Goal: Task Accomplishment & Management: Use online tool/utility

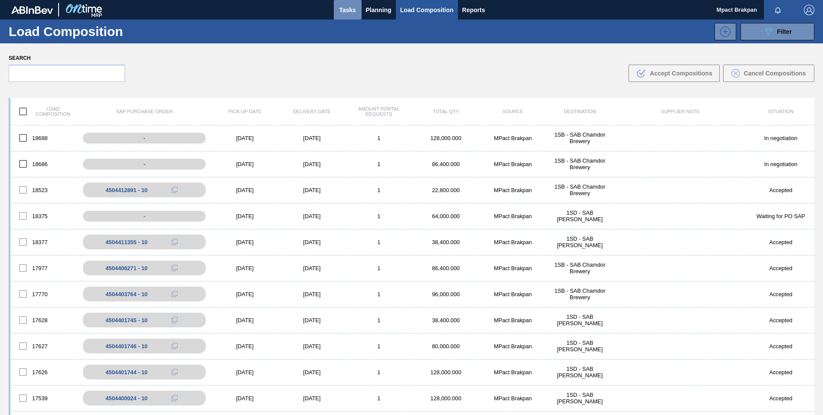
click at [341, 7] on span "Tasks" at bounding box center [347, 10] width 19 height 10
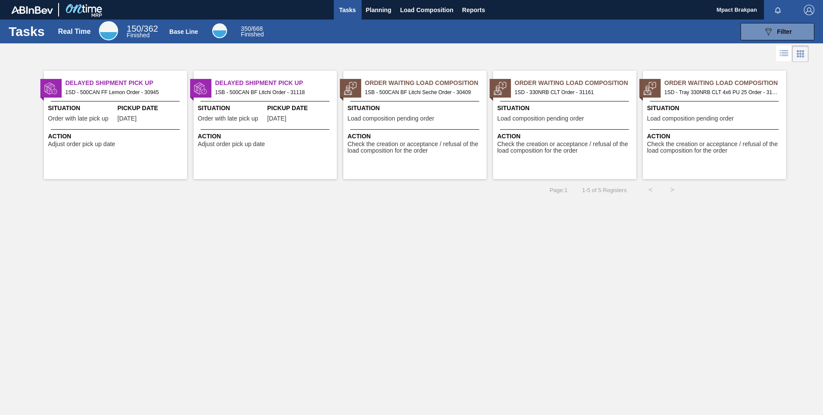
click at [705, 115] on div "Situation Load composition pending order" at bounding box center [715, 114] width 137 height 21
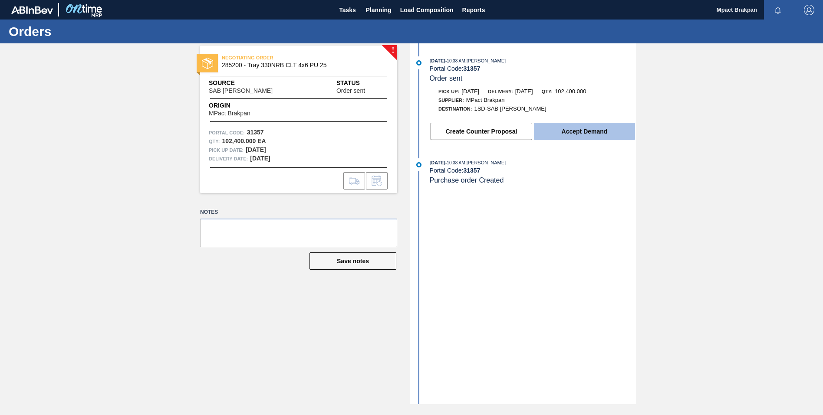
click at [580, 132] on button "Accept Demand" at bounding box center [584, 131] width 101 height 17
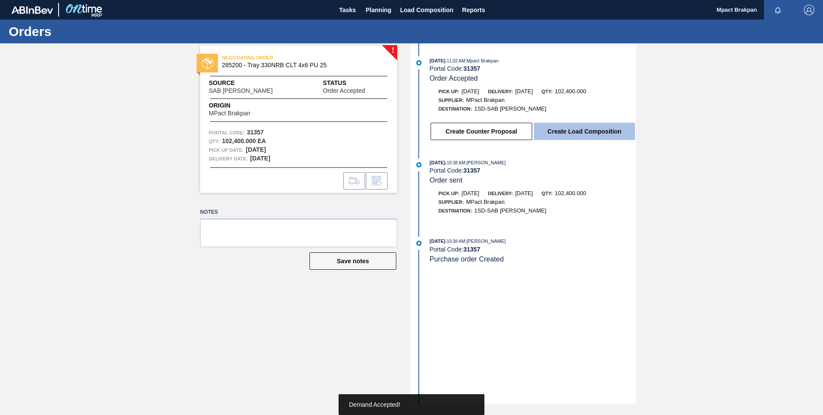
click at [583, 131] on button "Create Load Composition" at bounding box center [584, 131] width 101 height 17
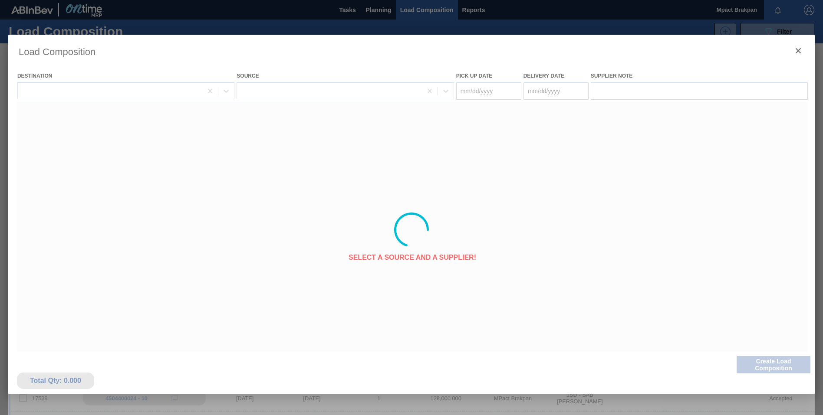
type Date "09/04/2025"
type Date "[DATE]"
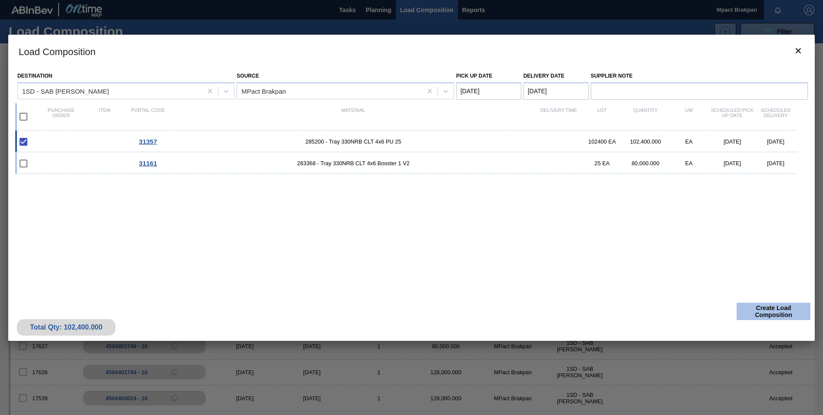
click at [774, 311] on button "Create Load Composition" at bounding box center [773, 311] width 74 height 17
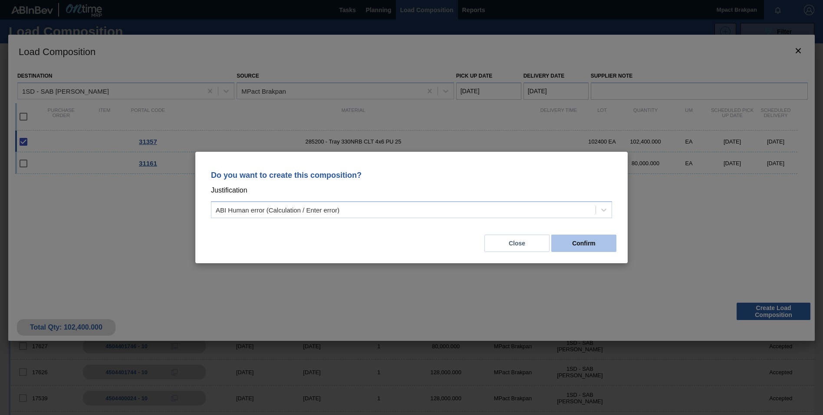
click at [588, 240] on button "Confirm" at bounding box center [583, 243] width 65 height 17
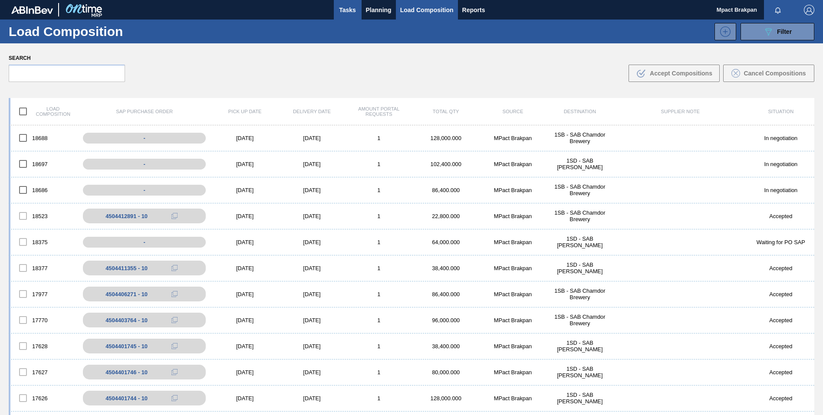
click at [348, 10] on span "Tasks" at bounding box center [347, 10] width 19 height 10
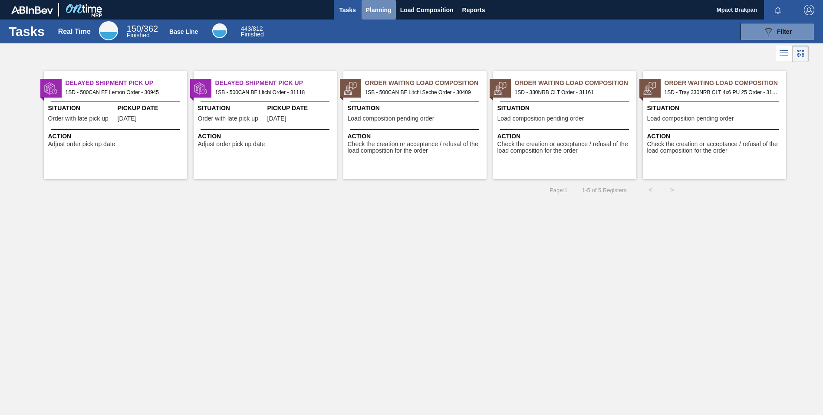
click at [370, 8] on span "Planning" at bounding box center [379, 10] width 26 height 10
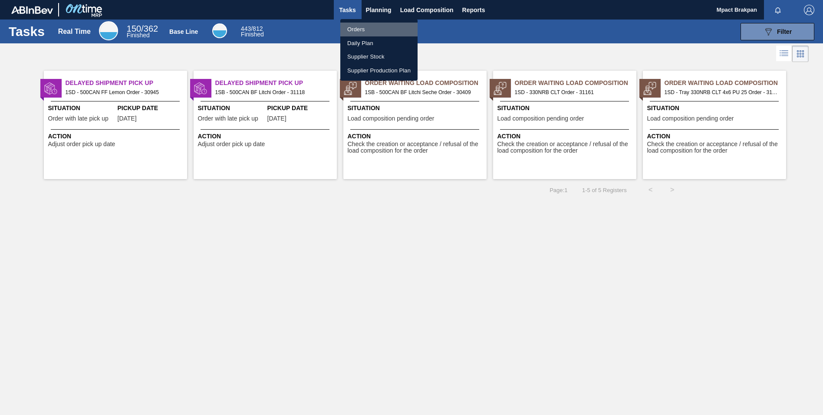
click at [359, 29] on li "Orders" at bounding box center [378, 30] width 77 height 14
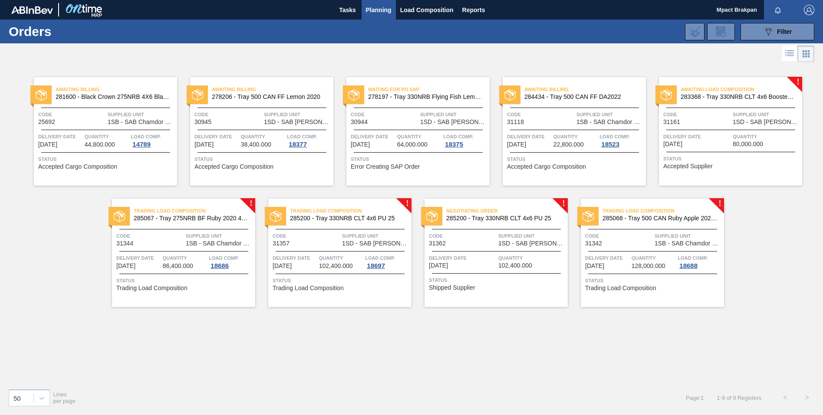
click at [506, 259] on span "Quantity" at bounding box center [531, 258] width 67 height 9
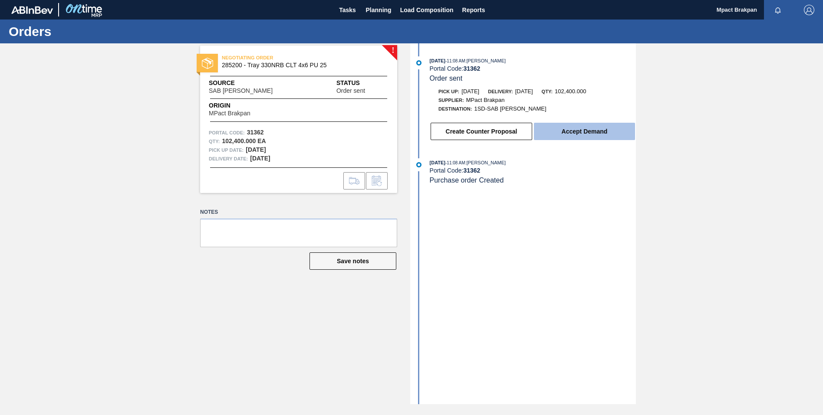
click at [583, 131] on button "Accept Demand" at bounding box center [584, 131] width 101 height 17
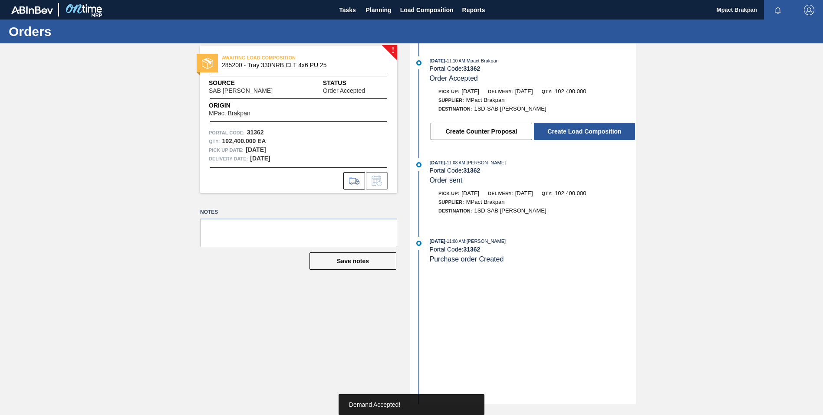
click at [583, 131] on button "Create Load Composition" at bounding box center [584, 131] width 101 height 17
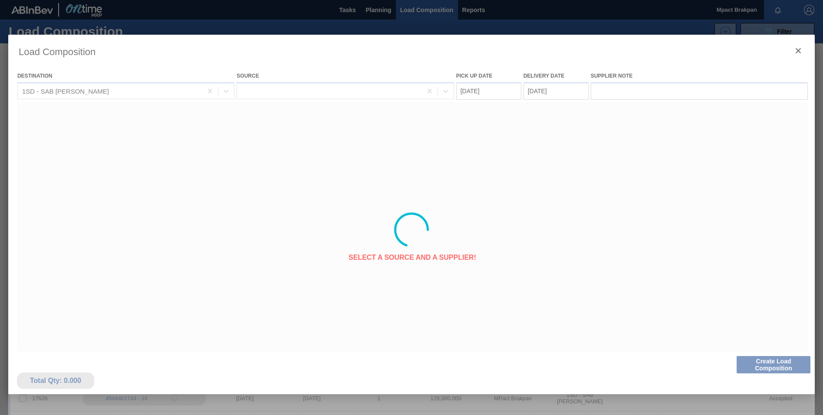
type Date "09/04/2025"
type Date "[DATE]"
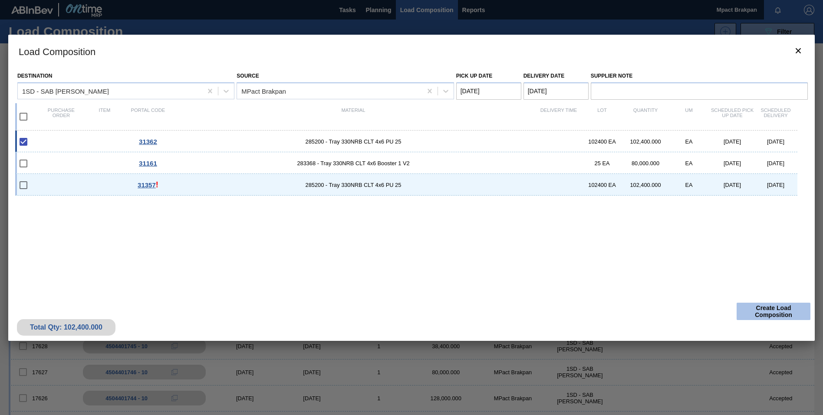
click at [769, 315] on button "Create Load Composition" at bounding box center [773, 311] width 74 height 17
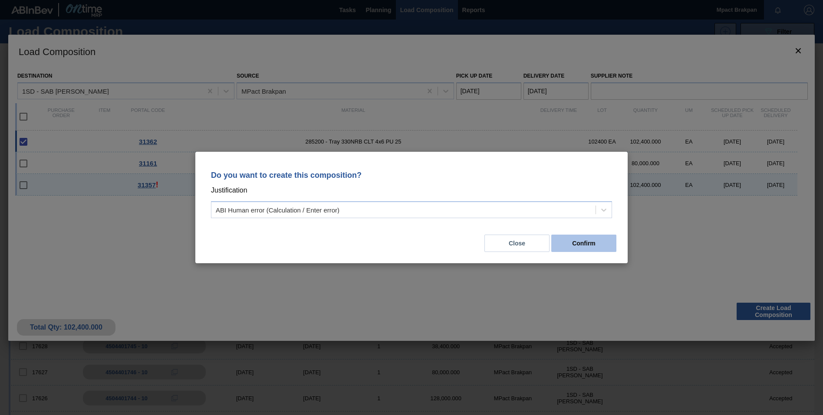
click at [575, 239] on button "Confirm" at bounding box center [583, 243] width 65 height 17
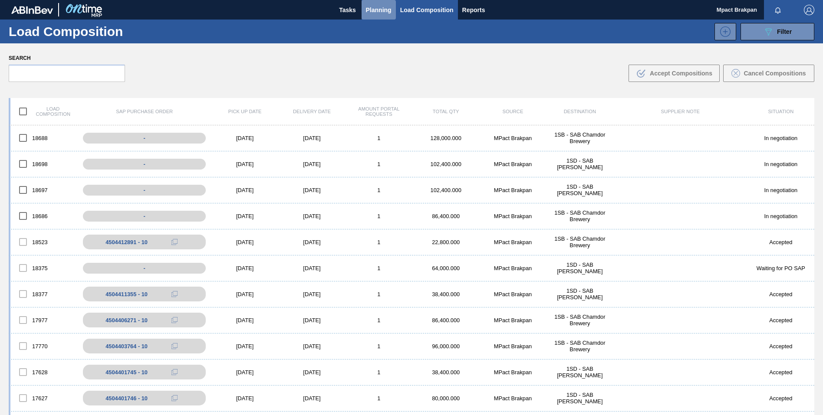
click at [370, 11] on span "Planning" at bounding box center [379, 10] width 26 height 10
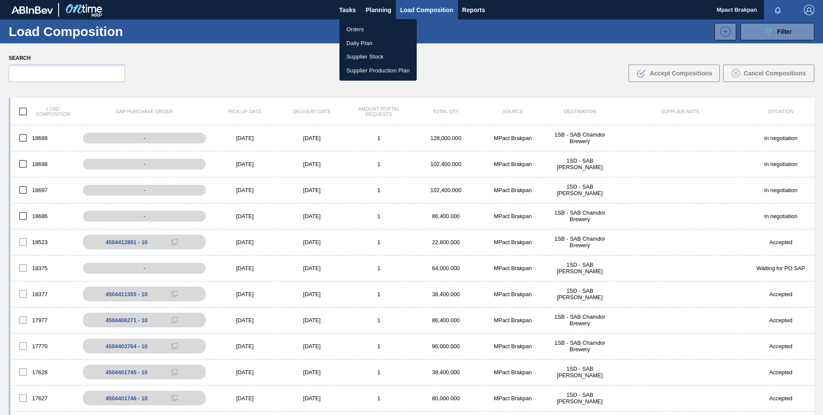
click at [358, 29] on li "Orders" at bounding box center [377, 30] width 77 height 14
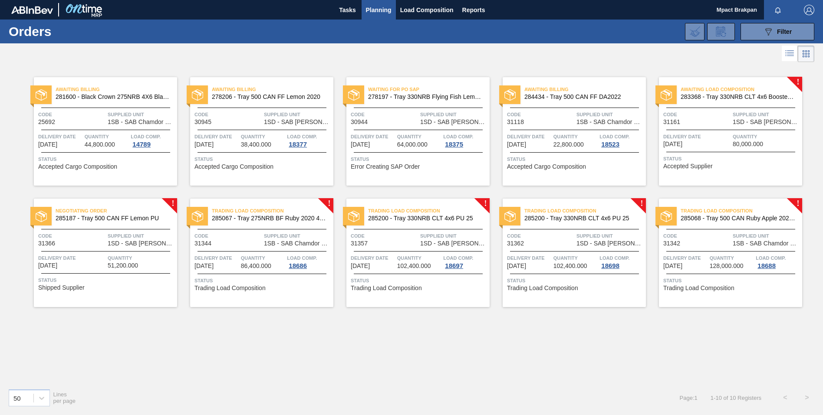
click at [108, 254] on div "Delivery Date 09/05/2025 Quantity 51,200.000" at bounding box center [105, 261] width 143 height 15
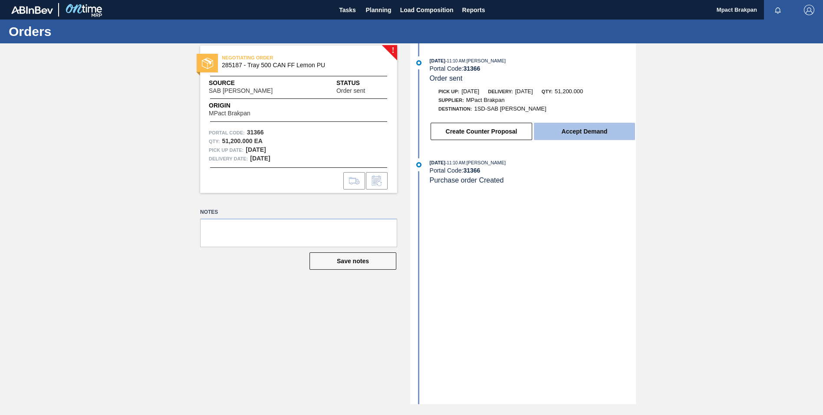
click at [593, 131] on button "Accept Demand" at bounding box center [584, 131] width 101 height 17
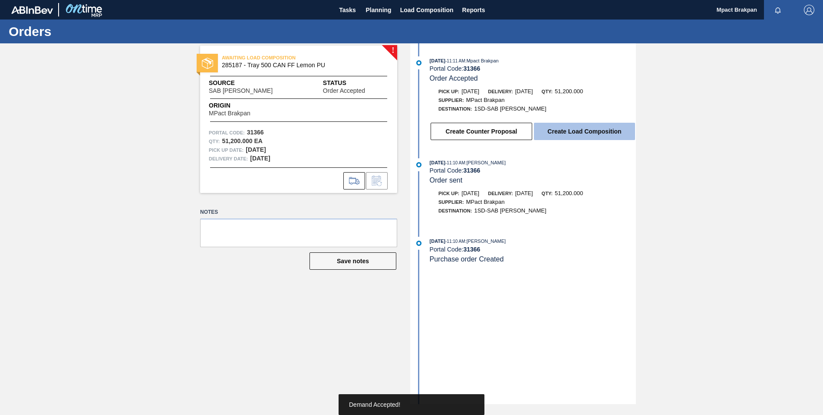
click at [582, 130] on button "Create Load Composition" at bounding box center [584, 131] width 101 height 17
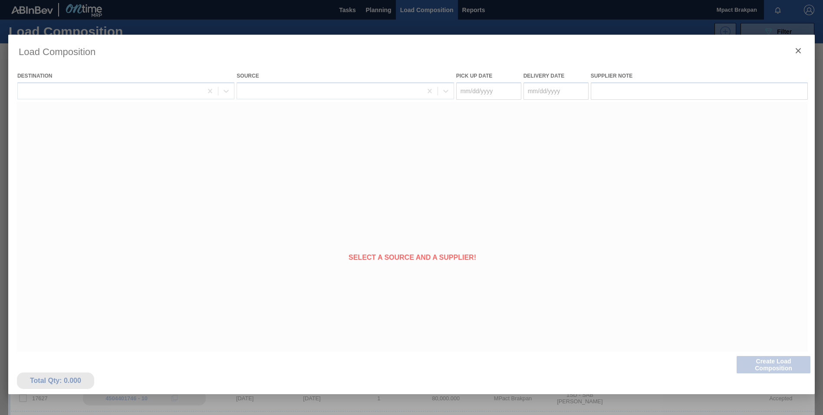
type Date "09/04/2025"
type Date "[DATE]"
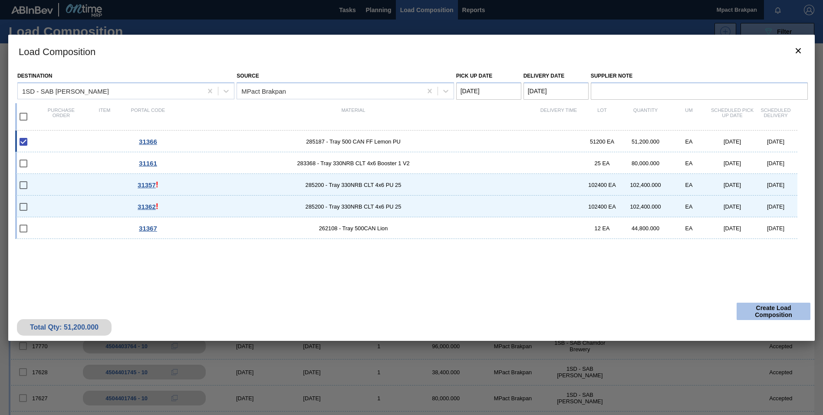
click at [782, 308] on button "Create Load Composition" at bounding box center [773, 311] width 74 height 17
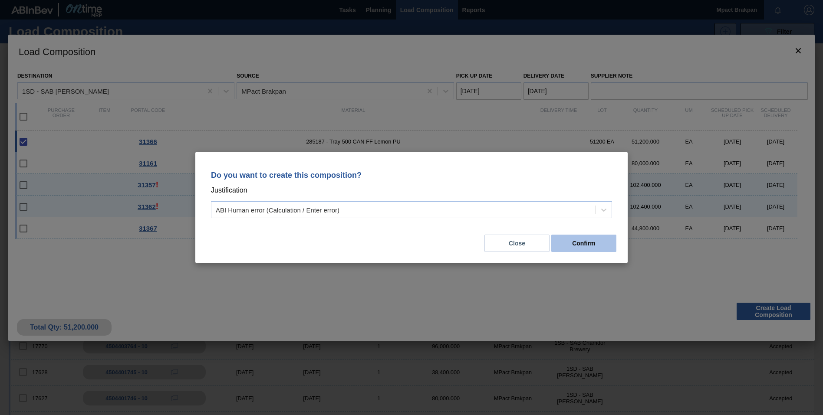
click at [589, 243] on button "Confirm" at bounding box center [583, 243] width 65 height 17
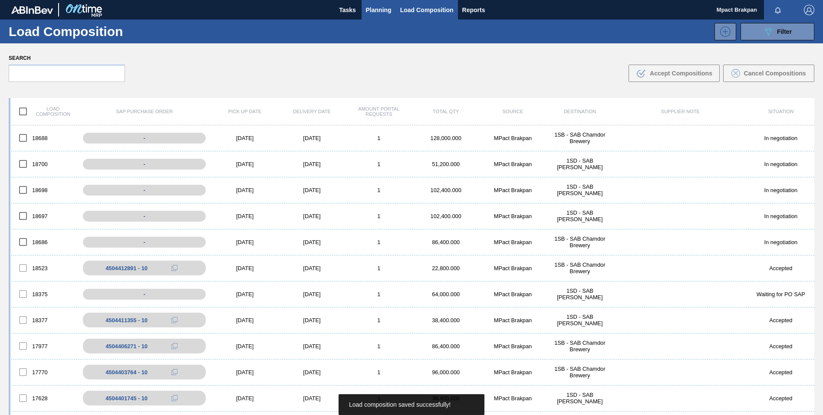
click at [371, 11] on span "Planning" at bounding box center [379, 10] width 26 height 10
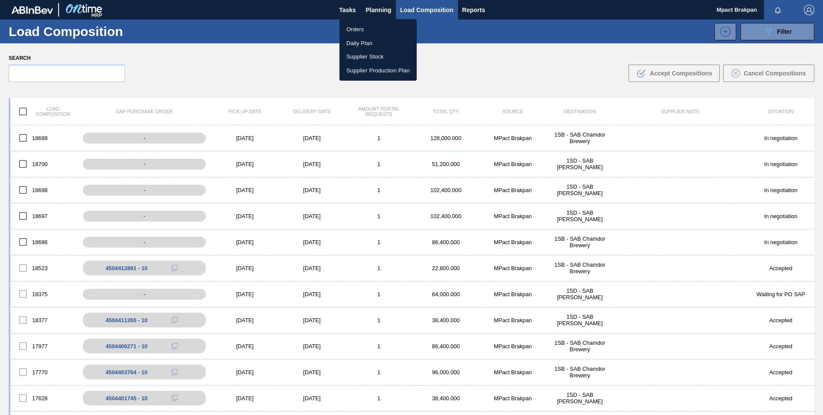
click at [358, 30] on li "Orders" at bounding box center [377, 30] width 77 height 14
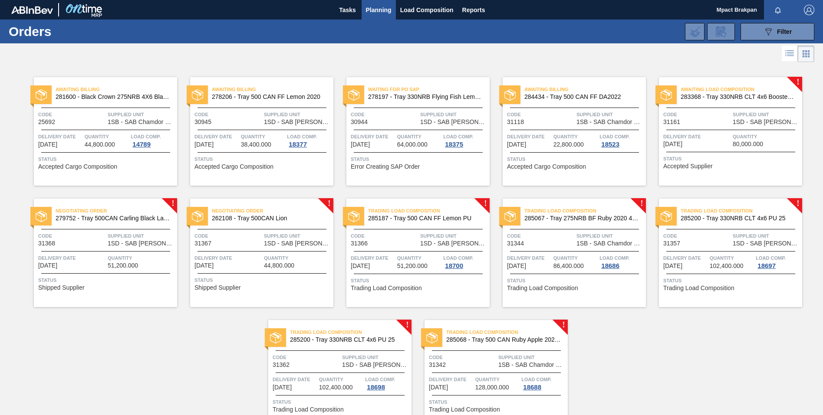
click at [256, 254] on span "Delivery Date" at bounding box center [227, 258] width 67 height 9
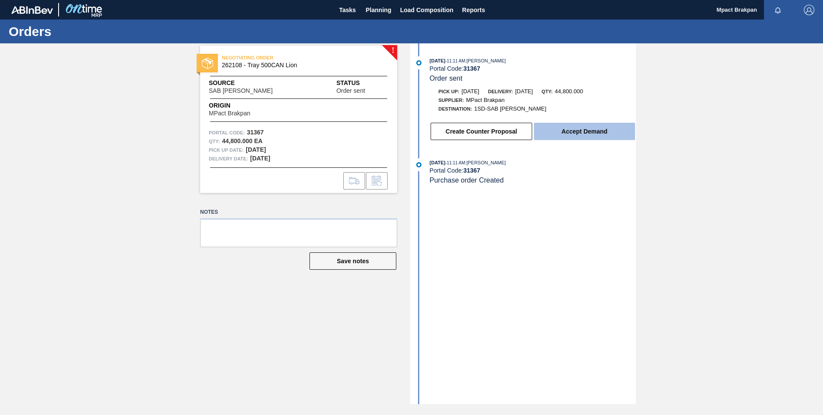
click at [588, 132] on button "Accept Demand" at bounding box center [584, 131] width 101 height 17
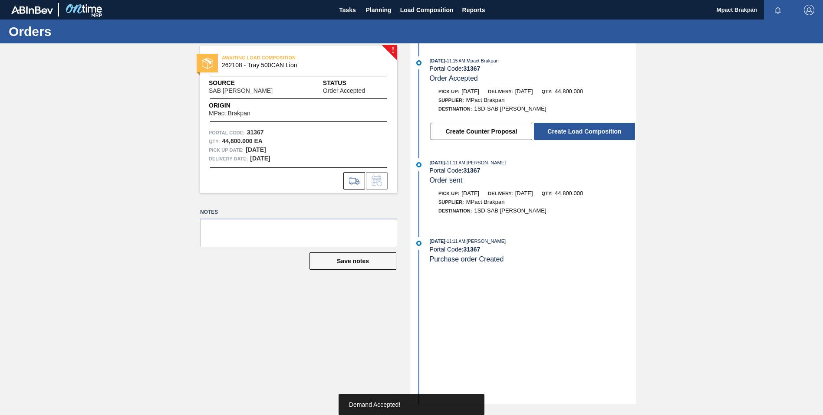
click at [588, 132] on button "Create Load Composition" at bounding box center [584, 131] width 101 height 17
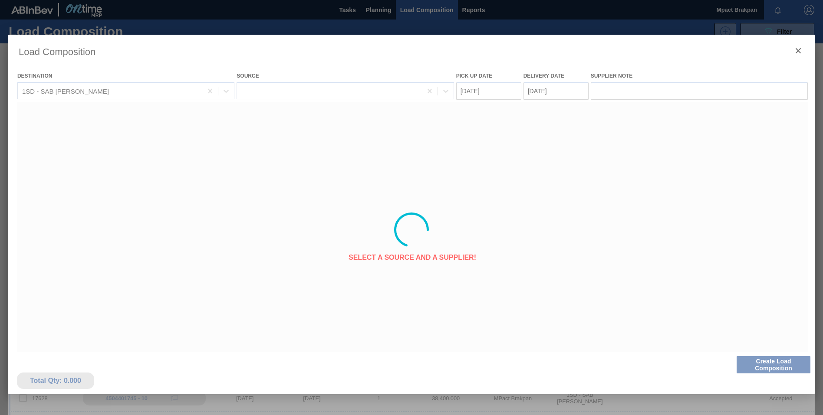
type Date "09/04/2025"
type Date "[DATE]"
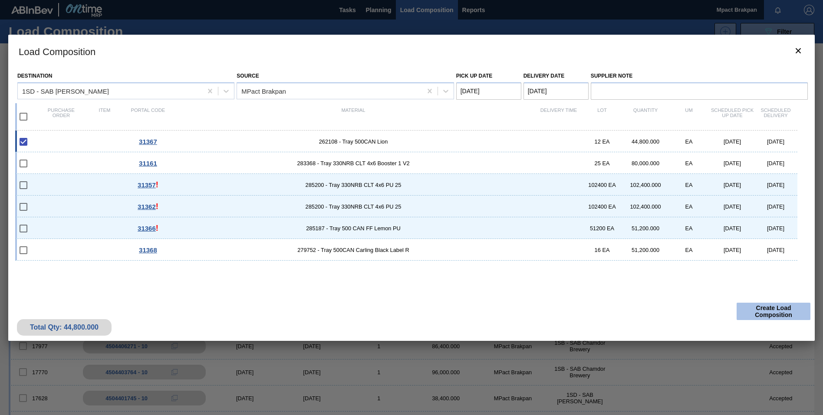
click at [782, 308] on button "Create Load Composition" at bounding box center [773, 311] width 74 height 17
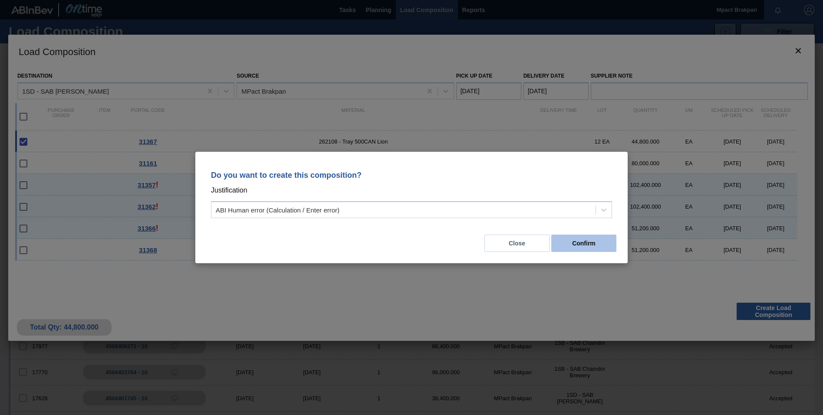
click at [582, 245] on button "Confirm" at bounding box center [583, 243] width 65 height 17
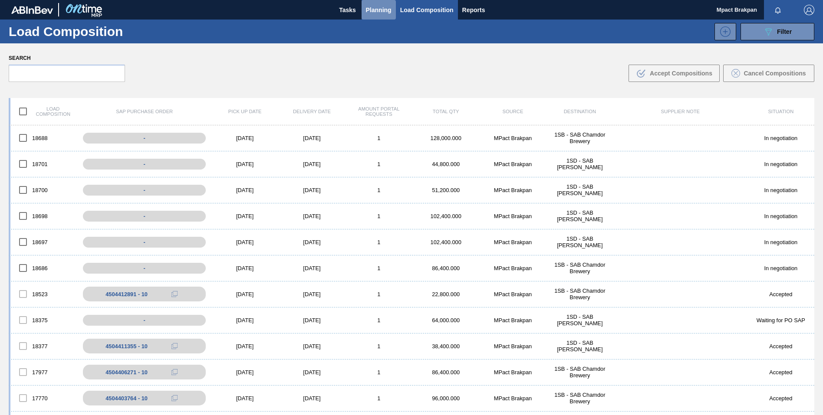
click at [372, 13] on span "Planning" at bounding box center [379, 10] width 26 height 10
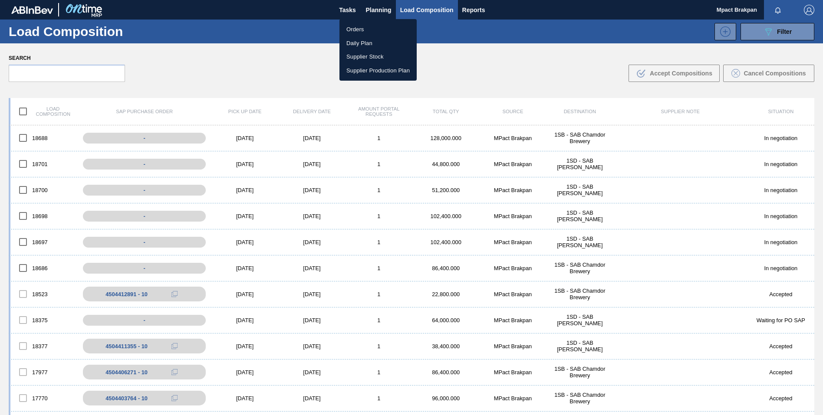
click at [355, 29] on li "Orders" at bounding box center [377, 30] width 77 height 14
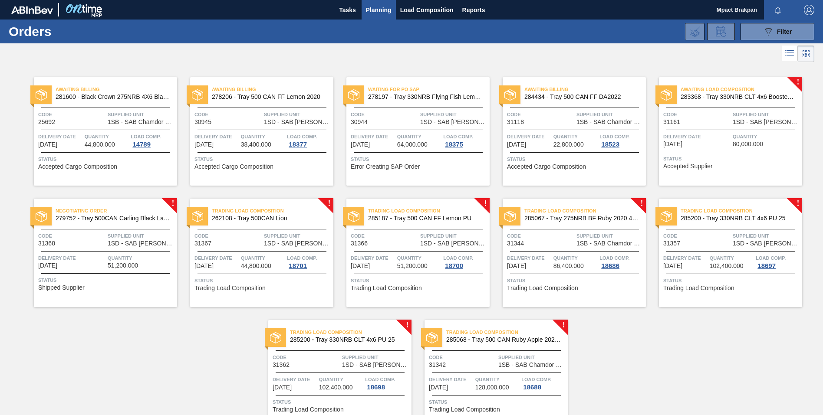
click at [91, 249] on div "Negotiating Order 279752 - Tray 500CAN Carling Black Label R Code 31368 Supplie…" at bounding box center [105, 253] width 143 height 108
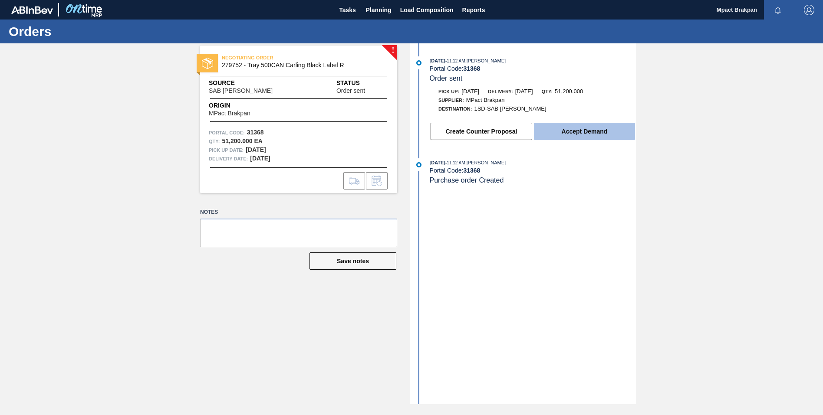
click at [562, 129] on button "Accept Demand" at bounding box center [584, 131] width 101 height 17
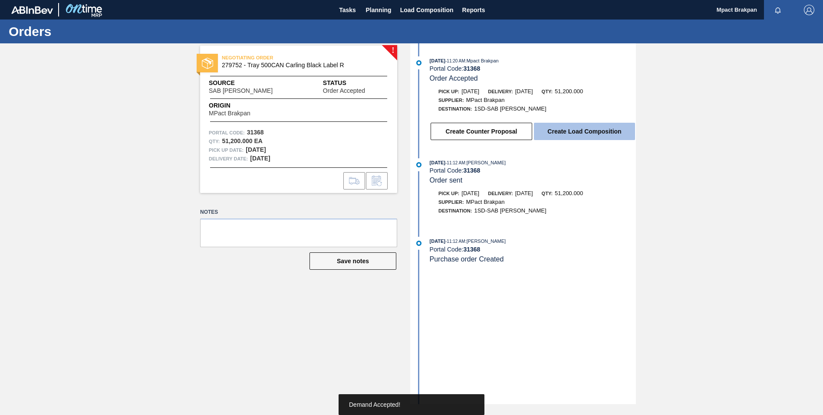
click at [575, 132] on button "Create Load Composition" at bounding box center [584, 131] width 101 height 17
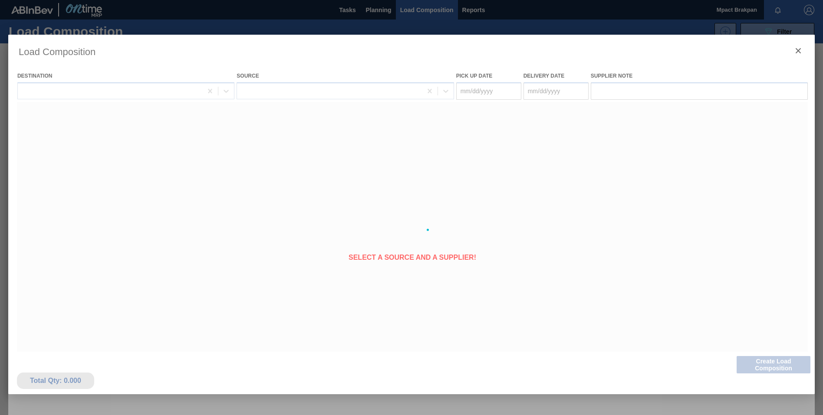
type Date "09/04/2025"
type Date "[DATE]"
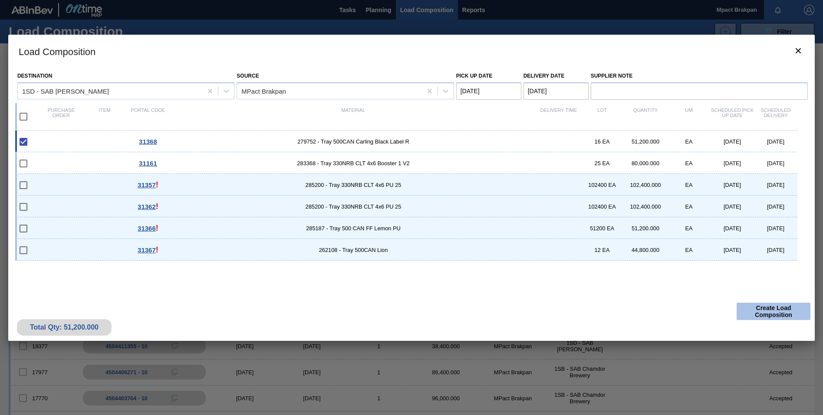
click at [781, 315] on button "Create Load Composition" at bounding box center [773, 311] width 74 height 17
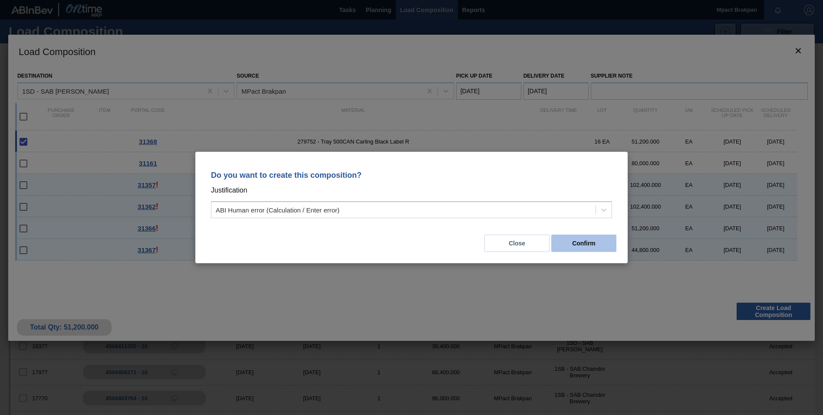
click at [570, 239] on button "Confirm" at bounding box center [583, 243] width 65 height 17
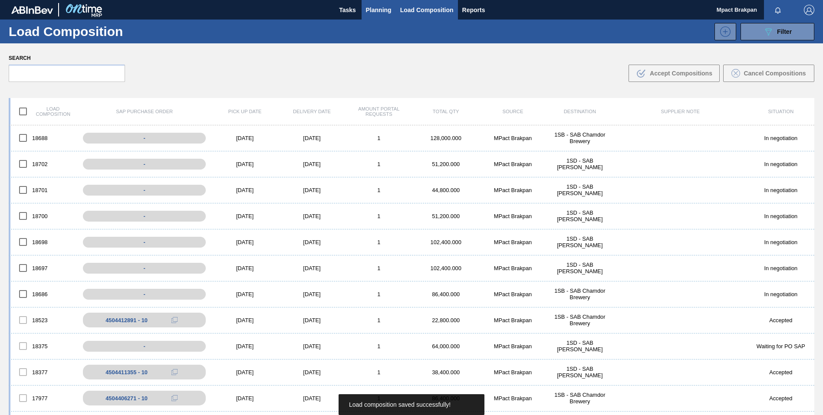
click at [375, 5] on span "Planning" at bounding box center [379, 10] width 26 height 10
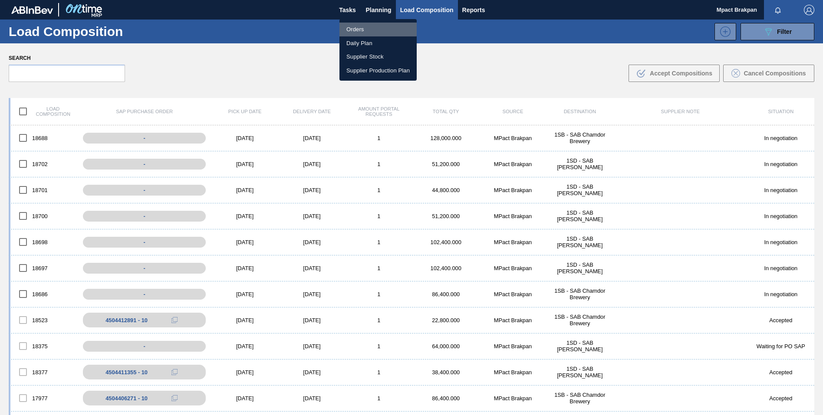
click at [355, 28] on li "Orders" at bounding box center [377, 30] width 77 height 14
